Goal: Navigation & Orientation: Understand site structure

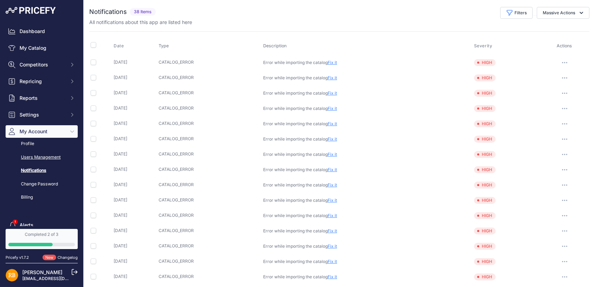
click at [40, 162] on link "Users Management" at bounding box center [42, 158] width 72 height 12
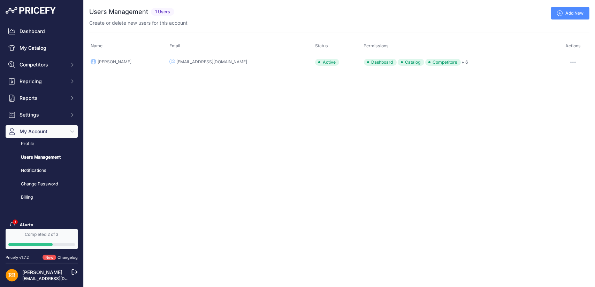
click at [572, 62] on icon "button" at bounding box center [572, 62] width 1 height 1
click at [332, 108] on div "Close You are not connected to the internet. ..." at bounding box center [339, 143] width 511 height 287
click at [132, 62] on td "Agnese Safarova" at bounding box center [128, 62] width 79 height 16
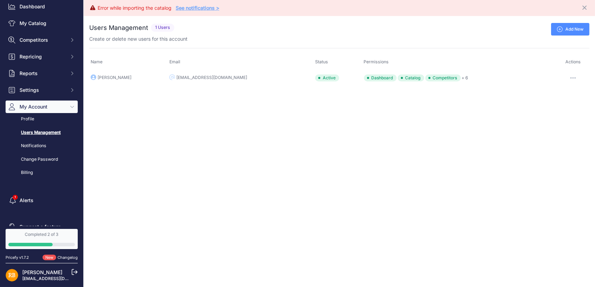
scroll to position [37, 0]
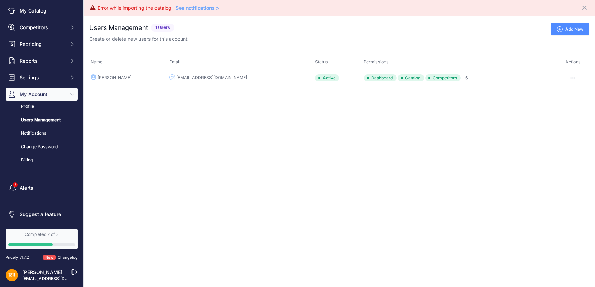
click at [10, 271] on img at bounding box center [12, 275] width 13 height 13
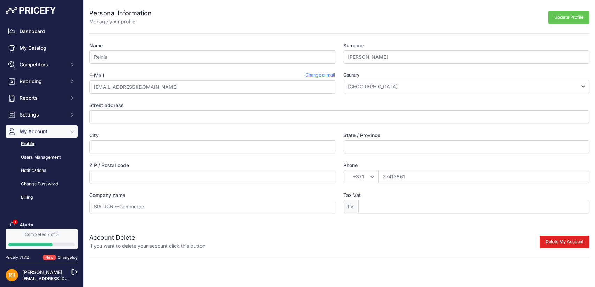
click at [26, 278] on link "[EMAIL_ADDRESS][DOMAIN_NAME]" at bounding box center [58, 278] width 73 height 5
click at [40, 173] on link "Notifications" at bounding box center [42, 171] width 72 height 12
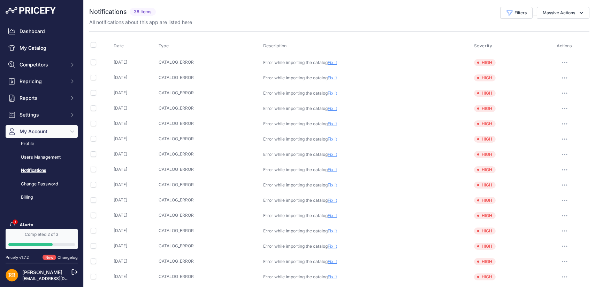
click at [31, 157] on link "Users Management" at bounding box center [42, 158] width 72 height 12
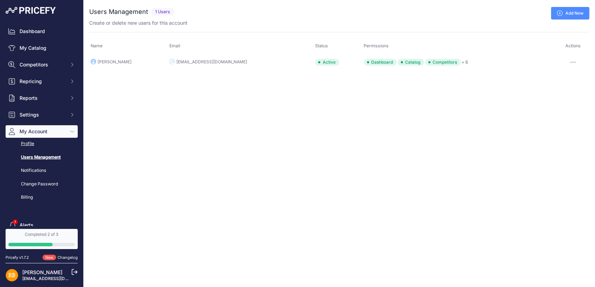
click at [36, 149] on link "Profile" at bounding box center [42, 144] width 72 height 12
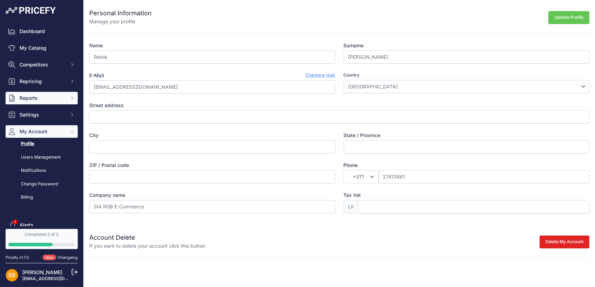
click at [56, 99] on span "Reports" at bounding box center [43, 98] width 46 height 7
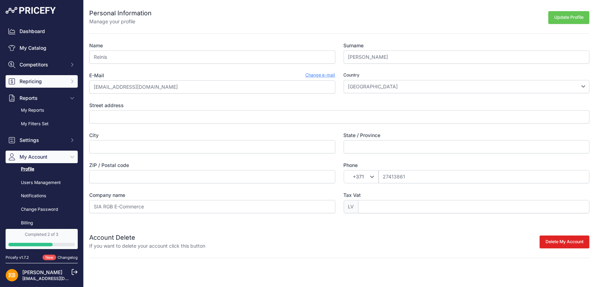
click at [57, 84] on span "Repricing" at bounding box center [43, 81] width 46 height 7
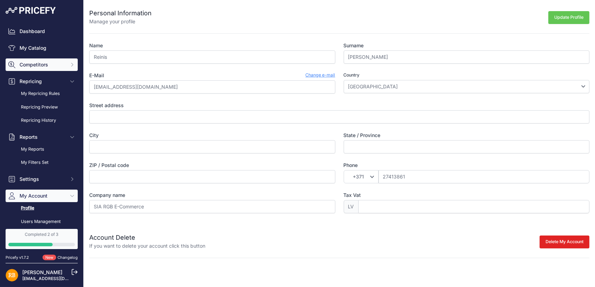
click at [60, 64] on span "Competitors" at bounding box center [43, 64] width 46 height 7
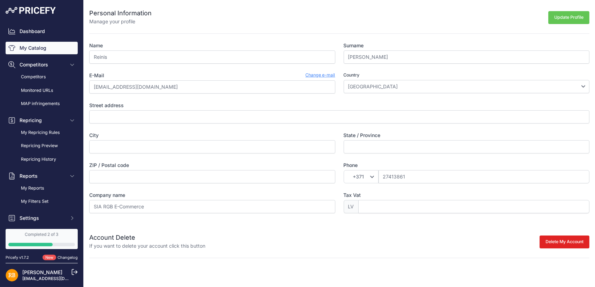
click at [54, 52] on link "My Catalog" at bounding box center [42, 48] width 72 height 13
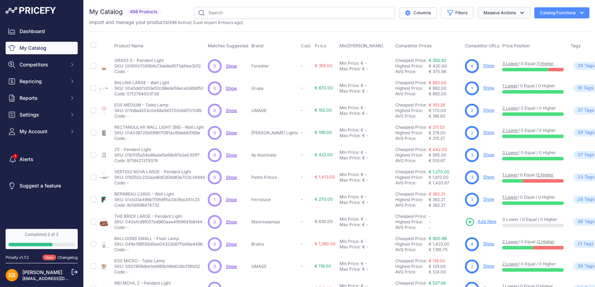
click at [497, 13] on button "Massive Actions" at bounding box center [503, 13] width 53 height 12
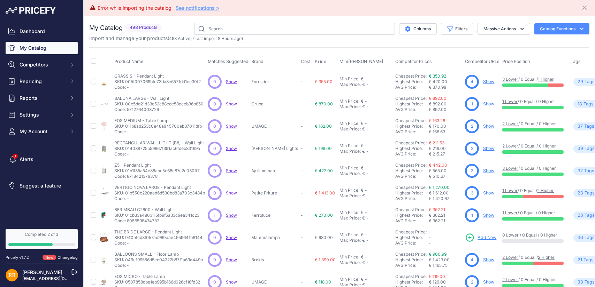
click at [26, 240] on link "Completed 2 of 3" at bounding box center [42, 239] width 72 height 20
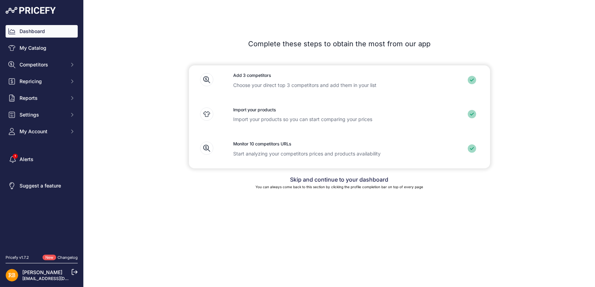
click at [50, 34] on link "Dashboard" at bounding box center [42, 31] width 72 height 13
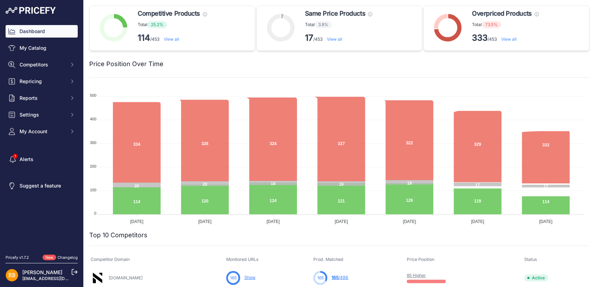
click at [247, 54] on div "Price Position Over Time" at bounding box center [339, 60] width 500 height 18
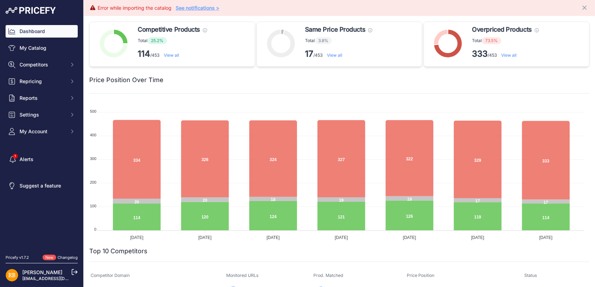
click at [57, 258] on div "New Changelog" at bounding box center [59, 258] width 35 height 6
click at [65, 257] on link "Changelog" at bounding box center [67, 257] width 20 height 5
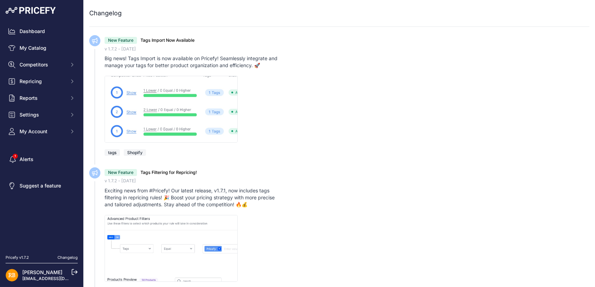
click at [47, 205] on nav "Dashboard My Catalog Competitors Competitors Monitored URLs MAP infringements R…" at bounding box center [42, 136] width 72 height 222
click at [51, 31] on link "Dashboard" at bounding box center [42, 31] width 72 height 13
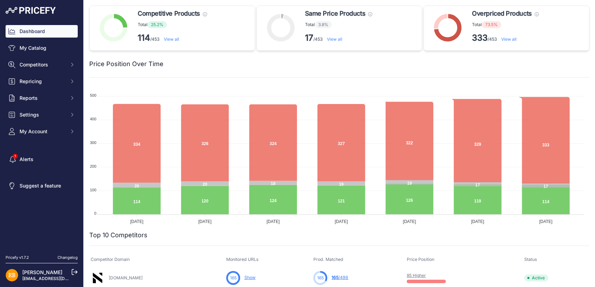
click at [17, 226] on nav "Dashboard My Catalog Competitors Competitors Monitored URLs MAP infringements R…" at bounding box center [42, 136] width 72 height 222
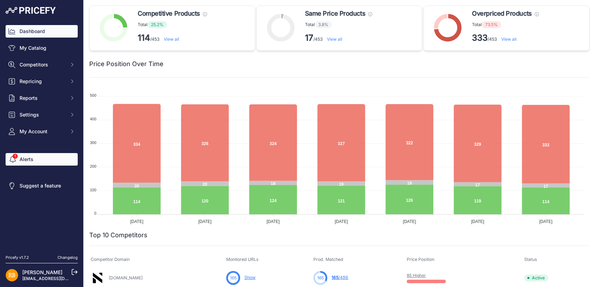
click at [20, 160] on link "Alerts" at bounding box center [42, 159] width 72 height 13
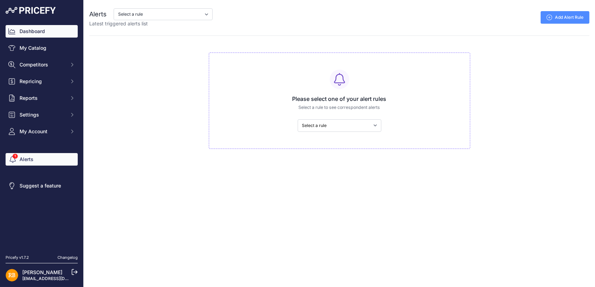
click at [23, 26] on link "Dashboard" at bounding box center [42, 31] width 72 height 13
